Goal: Check status: Check status

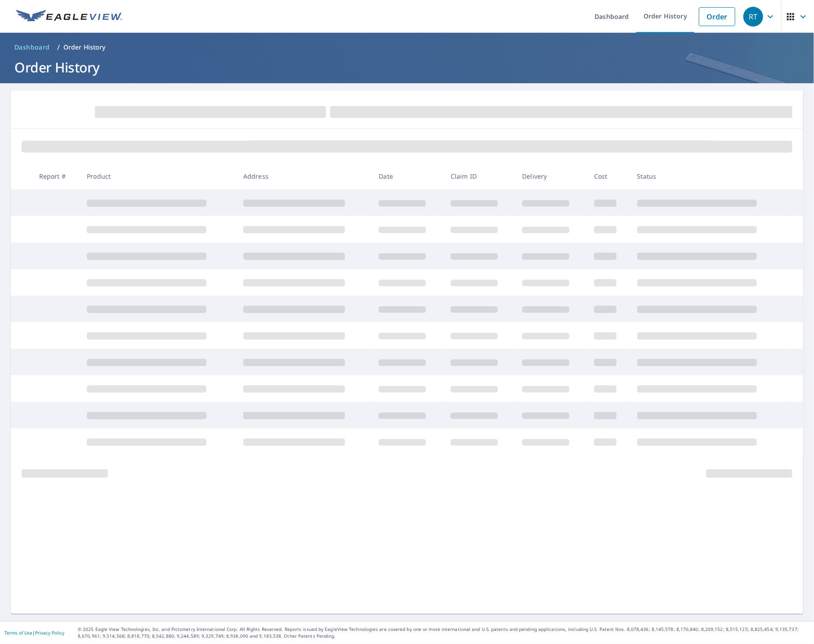
click at [174, 9] on ul "Dashboard Order History Order" at bounding box center [434, 16] width 612 height 33
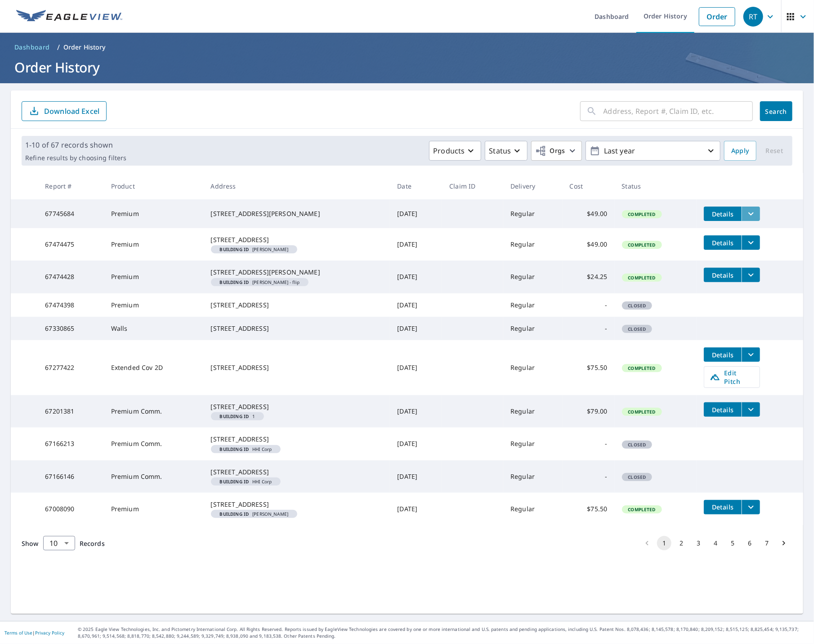
click at [746, 210] on icon "filesDropdownBtn-67745684" at bounding box center [751, 213] width 11 height 11
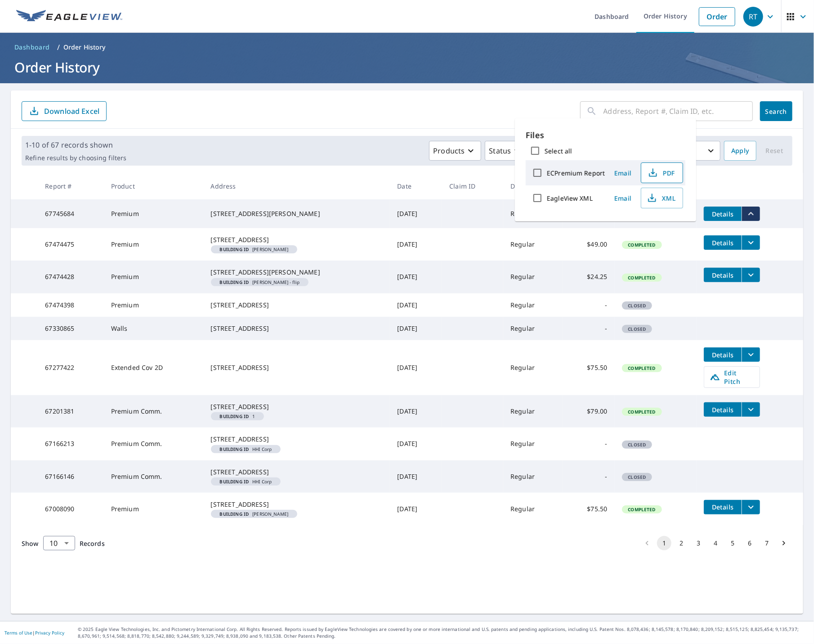
click at [655, 170] on icon "button" at bounding box center [653, 172] width 11 height 11
